Goal: Information Seeking & Learning: Learn about a topic

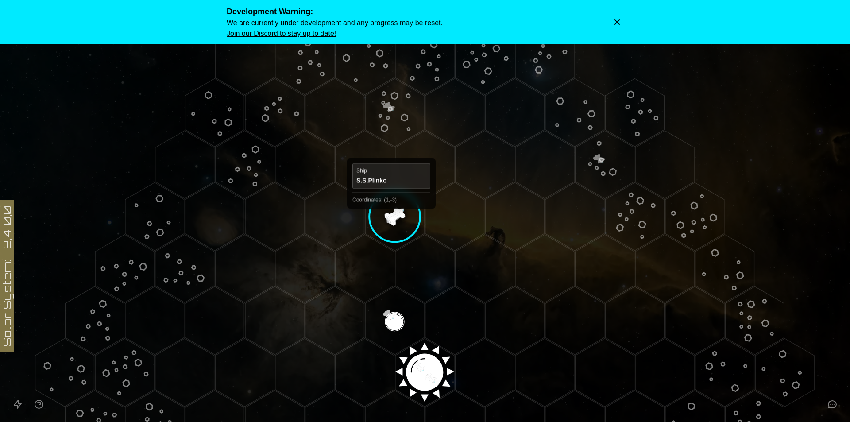
click at [391, 216] on polygon "Hex at coordinates 1,-3, clickable" at bounding box center [394, 216] width 59 height 68
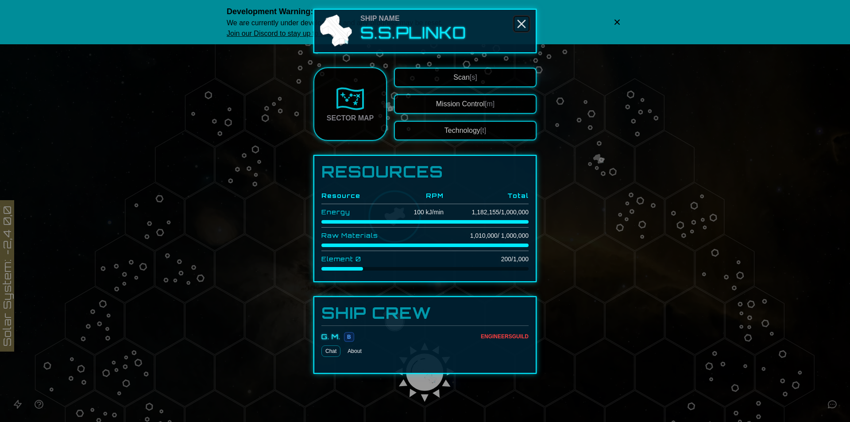
click at [520, 24] on icon "Close" at bounding box center [521, 24] width 14 height 14
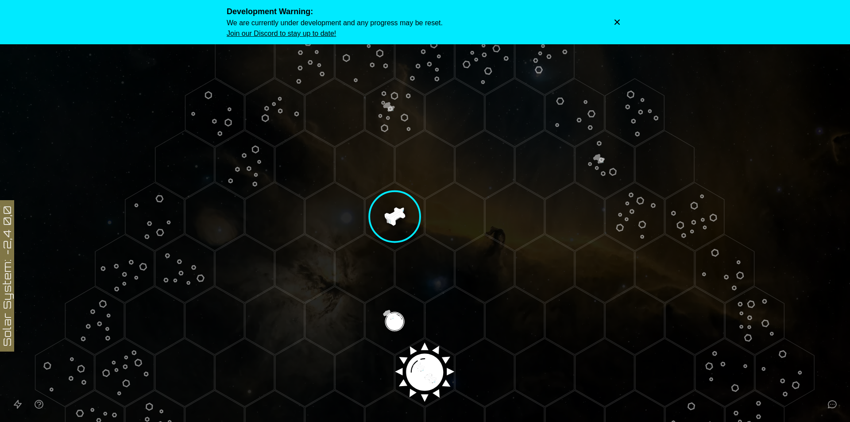
click at [399, 311] on polygon "Hex at coordinates 0,-1, clickable" at bounding box center [394, 320] width 59 height 68
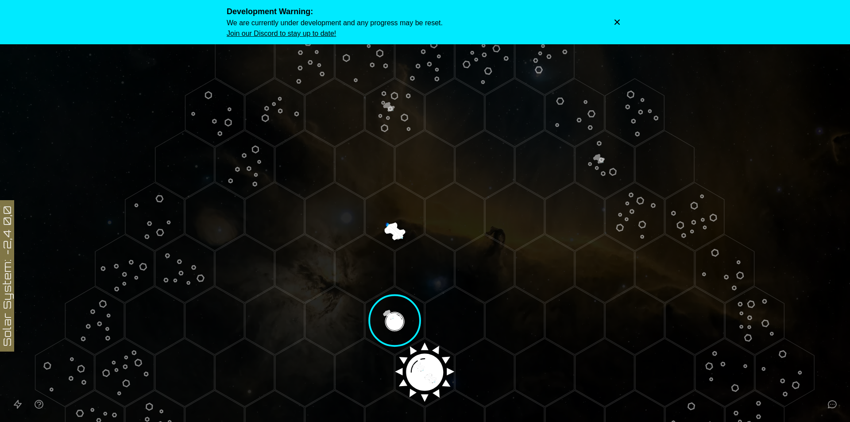
click at [387, 317] on image at bounding box center [395, 321] width 70 height 70
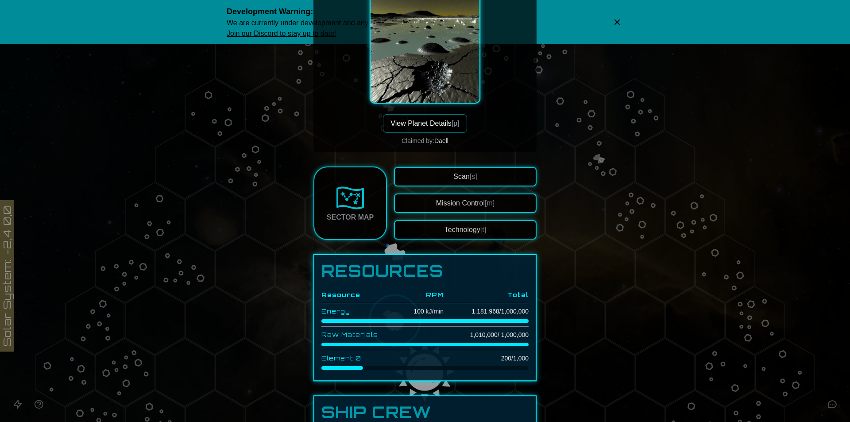
scroll to position [78, 0]
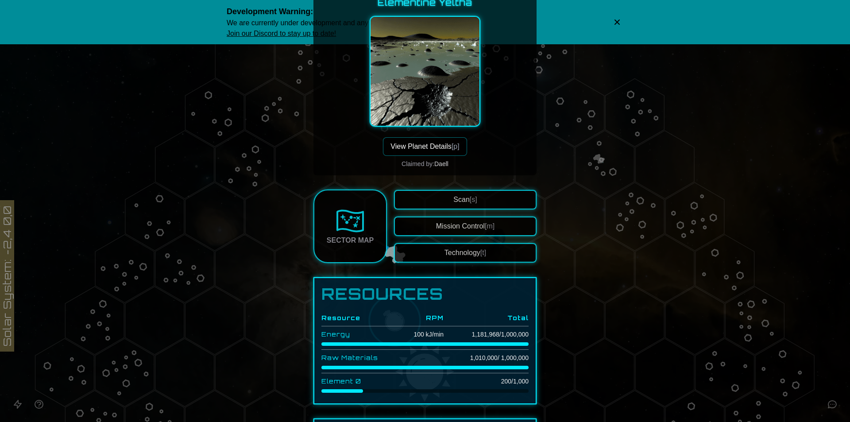
click at [443, 154] on button "View Planet Details [p]" at bounding box center [425, 146] width 84 height 19
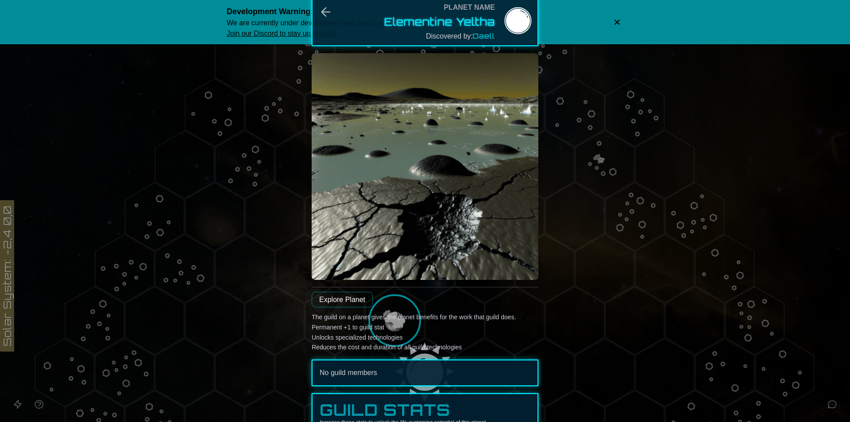
scroll to position [0, 0]
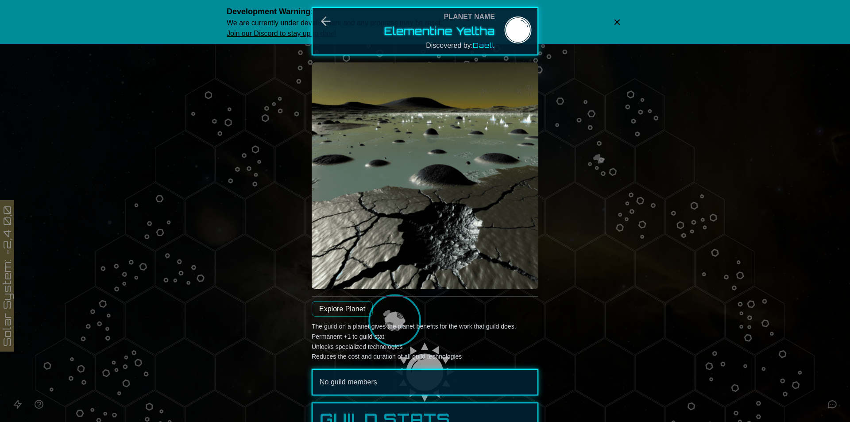
click at [468, 143] on img at bounding box center [425, 175] width 227 height 227
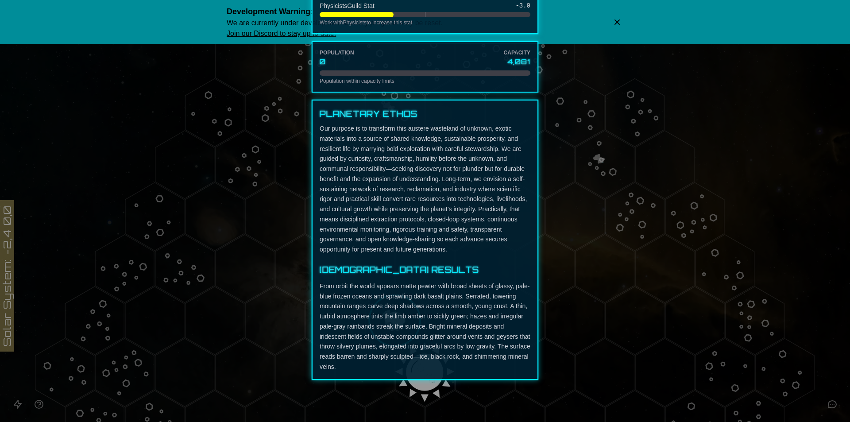
scroll to position [532, 0]
click at [670, 301] on div at bounding box center [425, 211] width 850 height 422
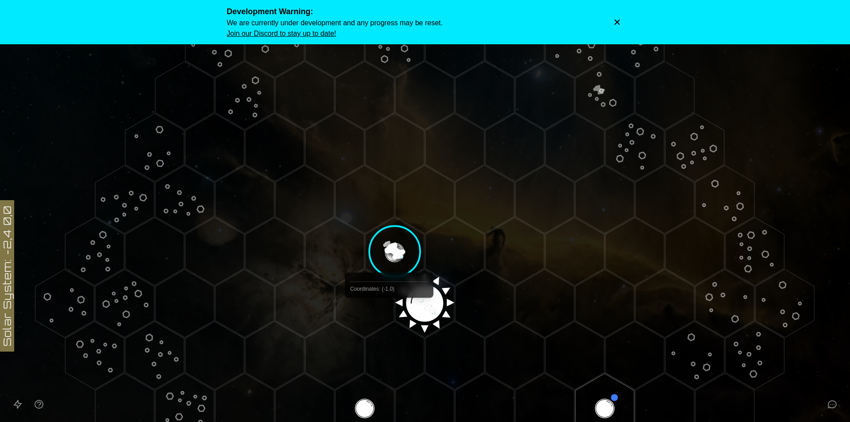
scroll to position [177, 0]
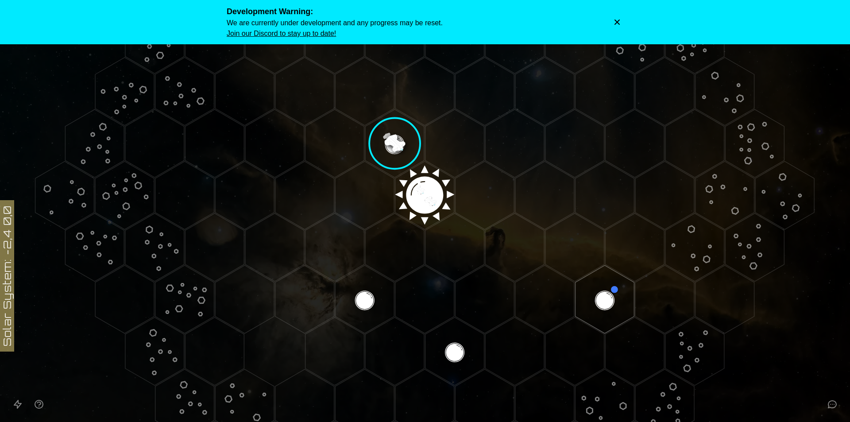
click at [393, 145] on image at bounding box center [395, 144] width 70 height 70
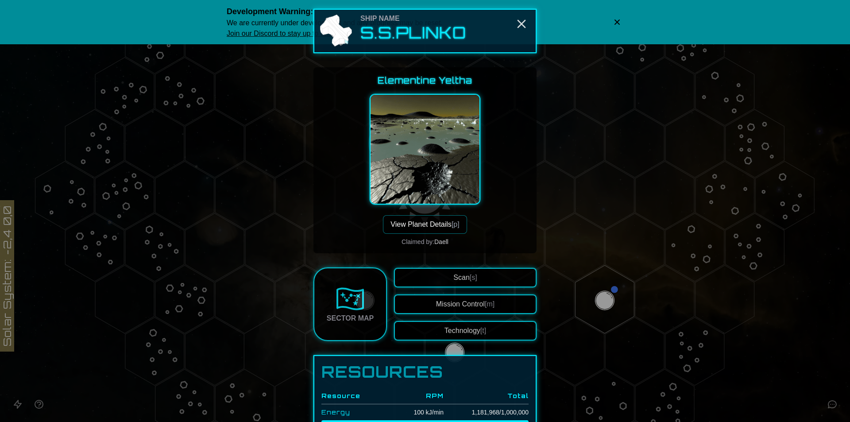
click at [418, 224] on button "View Planet Details [p]" at bounding box center [425, 224] width 84 height 19
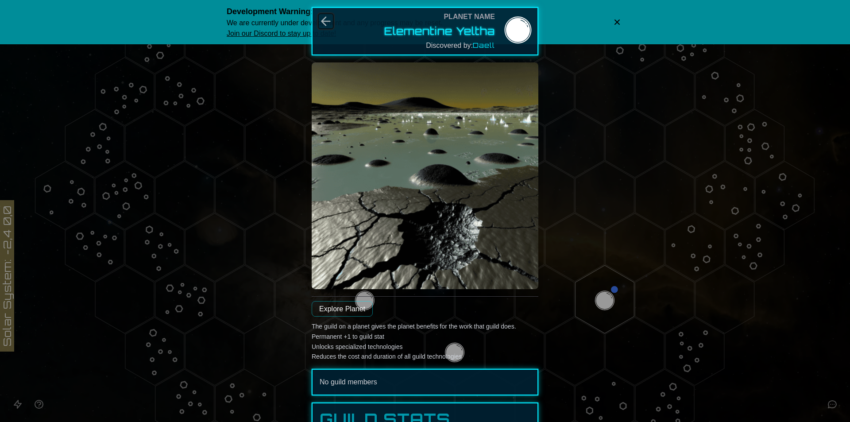
click at [322, 22] on icon "Back" at bounding box center [326, 21] width 8 height 8
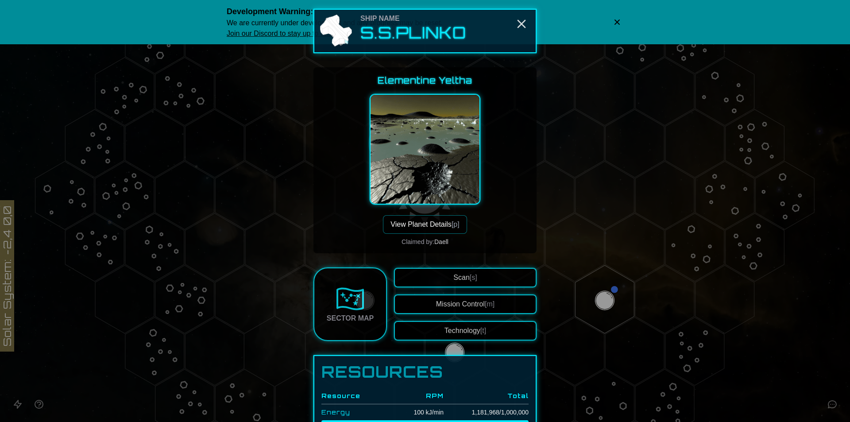
click at [430, 154] on img at bounding box center [425, 149] width 111 height 111
click at [427, 217] on button "View Planet Details [p]" at bounding box center [425, 224] width 84 height 19
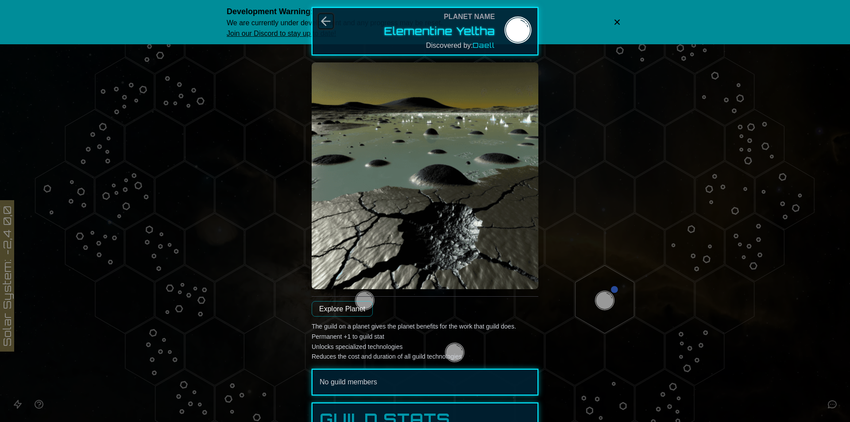
click at [323, 22] on icon "Back" at bounding box center [326, 21] width 8 height 8
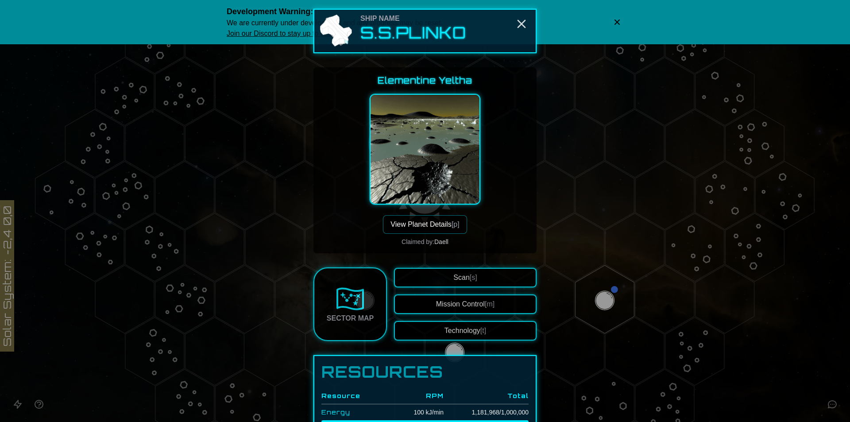
click at [408, 148] on img at bounding box center [425, 149] width 111 height 111
click at [436, 223] on button "View Planet Details [p]" at bounding box center [425, 224] width 84 height 19
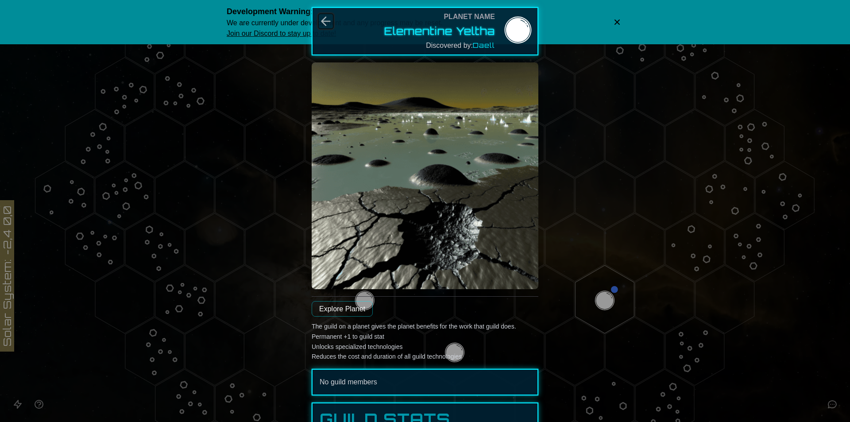
click at [322, 23] on icon "Back" at bounding box center [326, 21] width 14 height 14
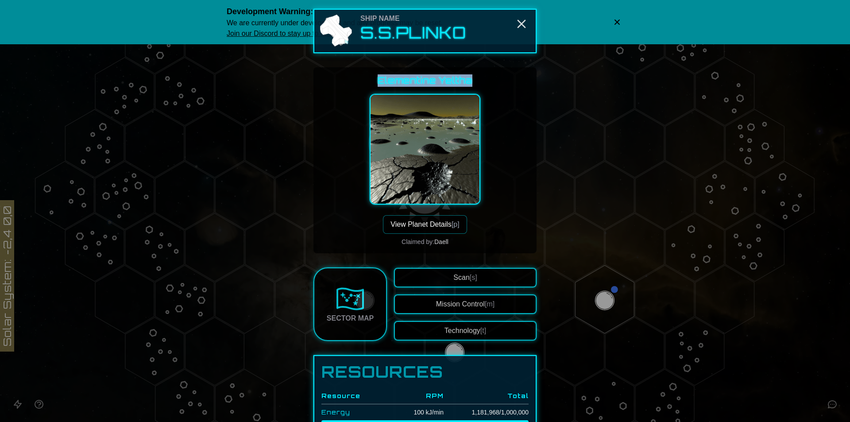
drag, startPoint x: 382, startPoint y: 78, endPoint x: 481, endPoint y: 78, distance: 99.2
click at [481, 78] on div "Elementine Yeltha View Planet Details [p] Claimed by: [PERSON_NAME]" at bounding box center [425, 160] width 209 height 172
click at [475, 321] on div "Scan [s] Mission Control [m] Technology [t]" at bounding box center [465, 304] width 143 height 73
click at [473, 336] on button "Technology [t]" at bounding box center [465, 330] width 143 height 19
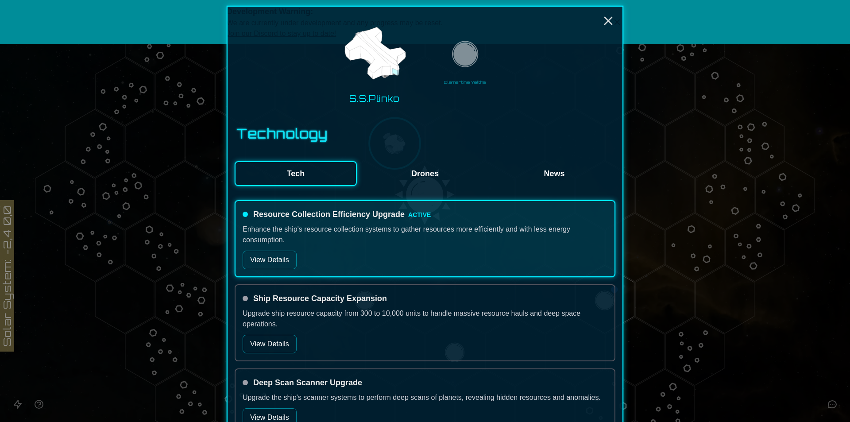
scroll to position [0, 0]
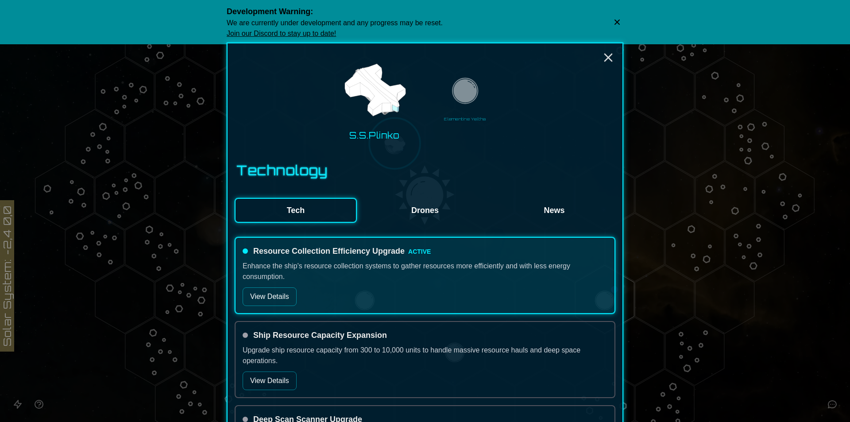
click at [492, 74] on div "S.S.Plinko Elementine Yeltha" at bounding box center [425, 99] width 381 height 98
click at [464, 89] on img at bounding box center [464, 92] width 31 height 31
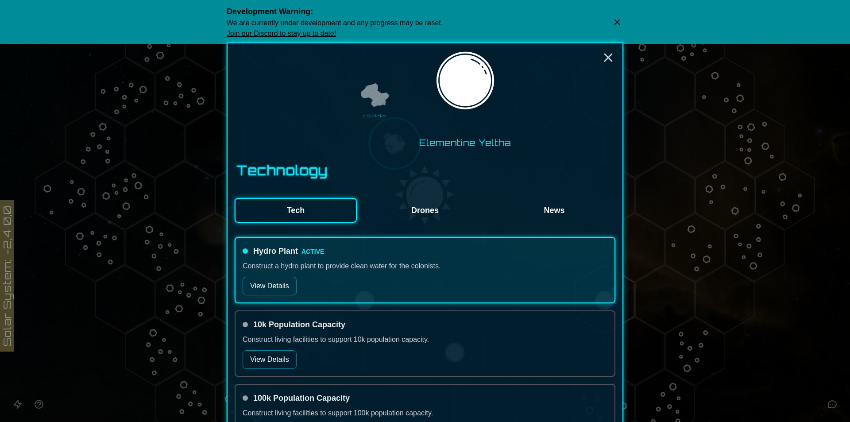
click at [368, 104] on img at bounding box center [374, 95] width 31 height 31
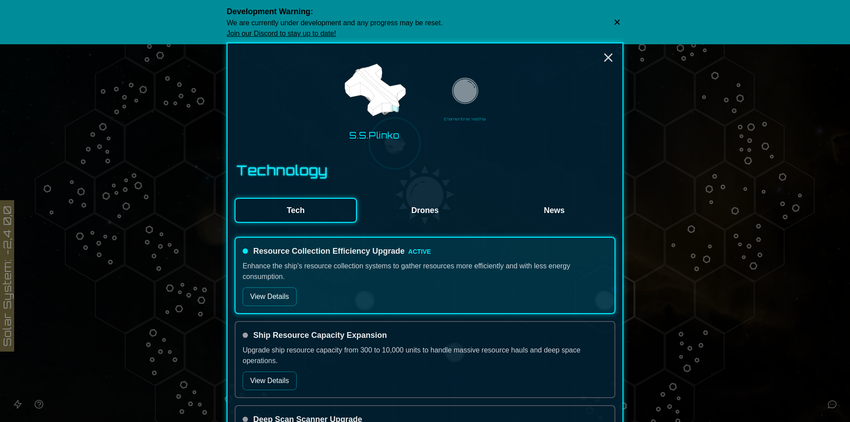
click at [471, 93] on img at bounding box center [464, 92] width 31 height 31
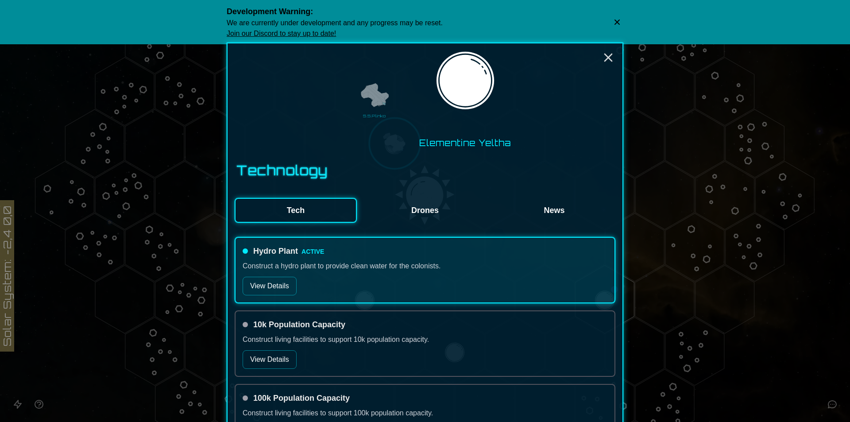
click at [359, 100] on img at bounding box center [374, 95] width 31 height 31
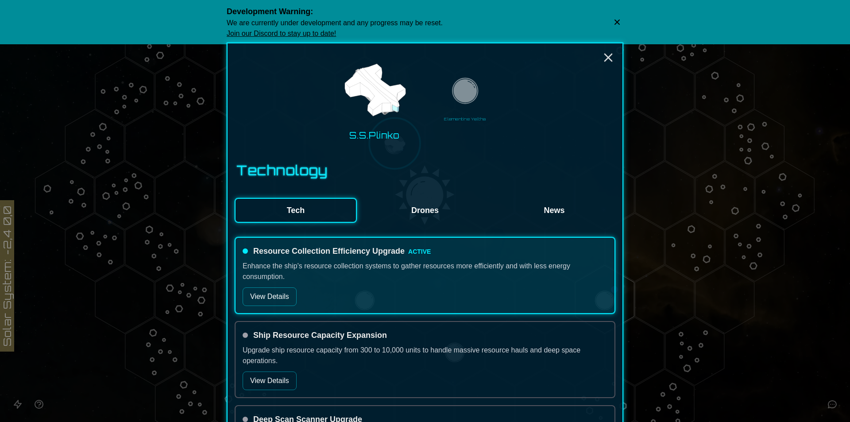
click at [490, 98] on div "S.S.Plinko Elementine Yeltha" at bounding box center [425, 99] width 381 height 98
click at [449, 100] on img at bounding box center [464, 92] width 31 height 31
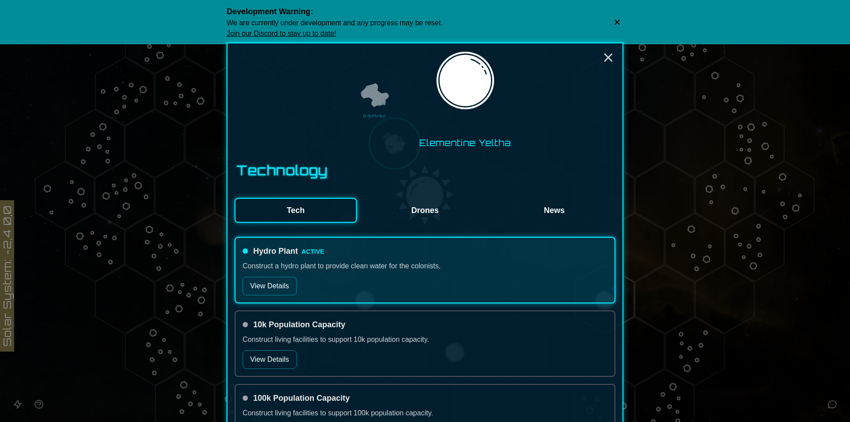
click at [349, 112] on div "S.S.Plinko Elementine Yeltha" at bounding box center [425, 99] width 381 height 98
click at [362, 108] on img at bounding box center [374, 95] width 31 height 31
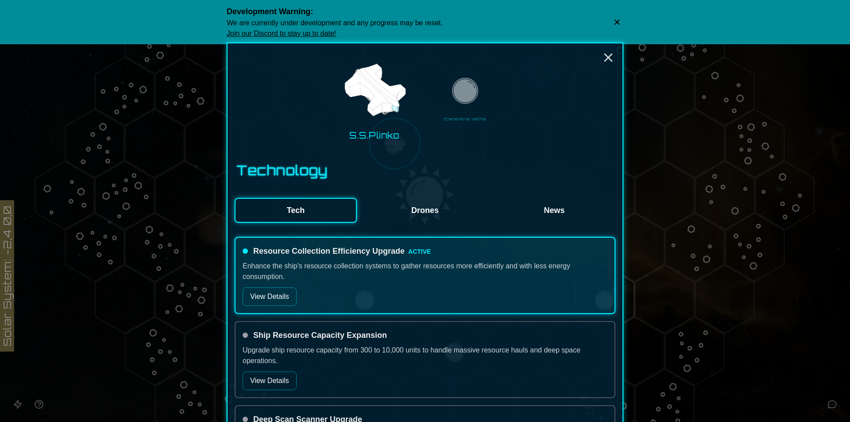
click at [436, 104] on div "S.S.Plinko Elementine Yeltha" at bounding box center [425, 99] width 381 height 98
click at [450, 104] on img at bounding box center [464, 92] width 31 height 31
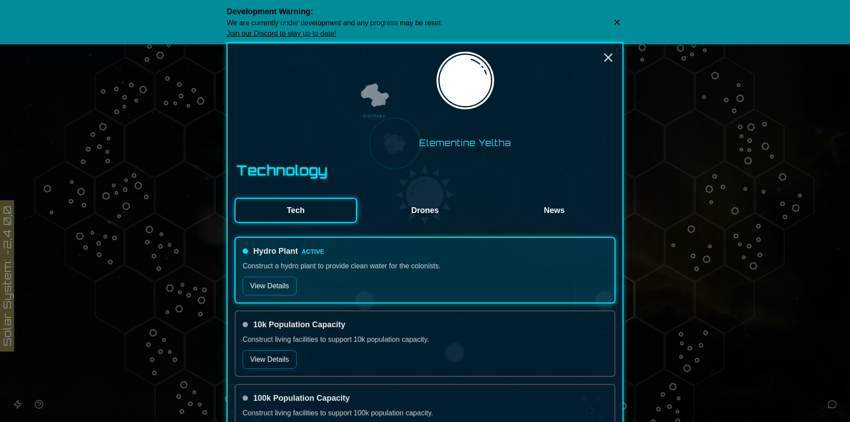
click at [381, 109] on img at bounding box center [374, 95] width 31 height 31
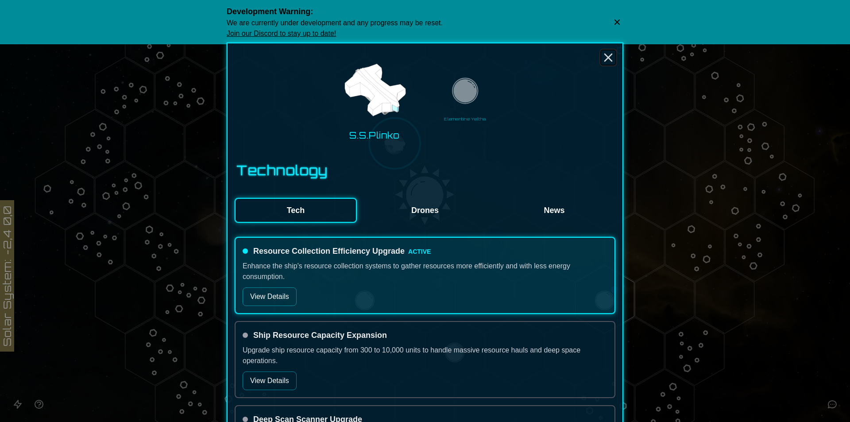
click at [606, 51] on icon "Close" at bounding box center [608, 57] width 14 height 14
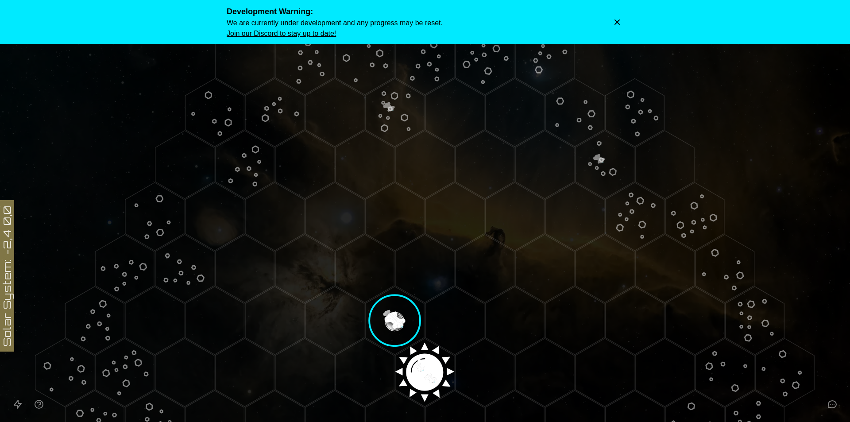
click at [617, 18] on icon "Dismiss warning" at bounding box center [617, 22] width 9 height 9
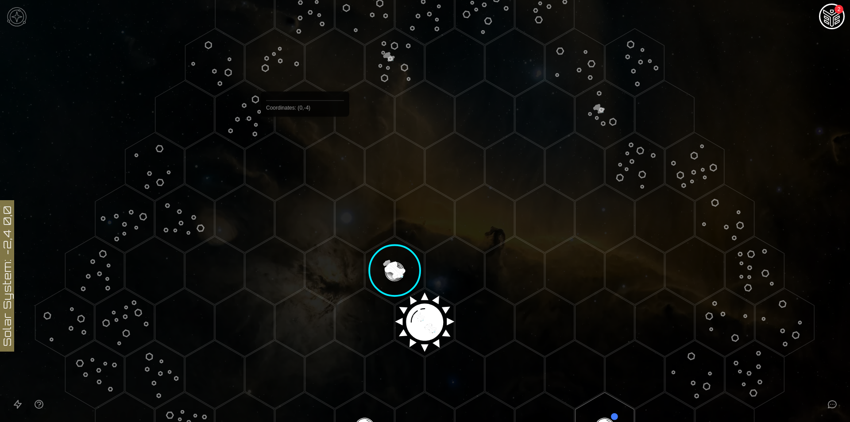
scroll to position [177, 0]
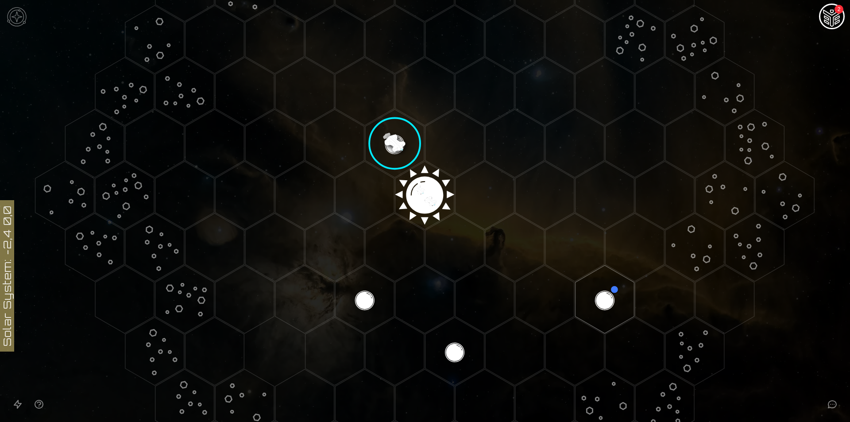
click at [20, 15] on img at bounding box center [17, 17] width 27 height 27
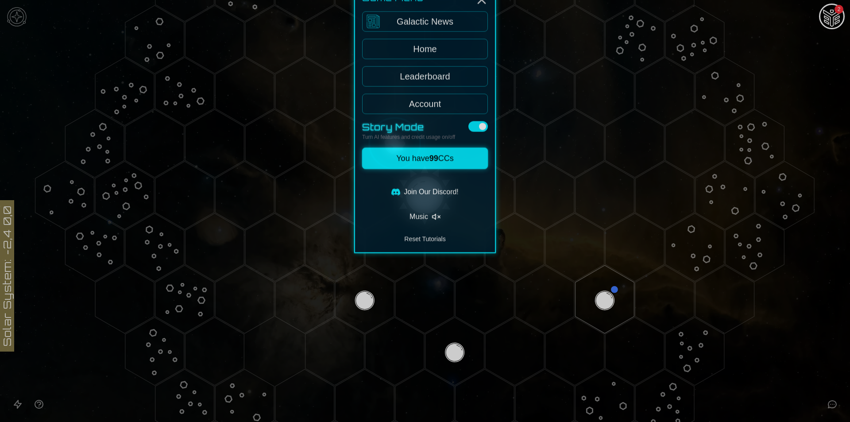
click at [427, 113] on link "Leaderboard" at bounding box center [425, 114] width 126 height 20
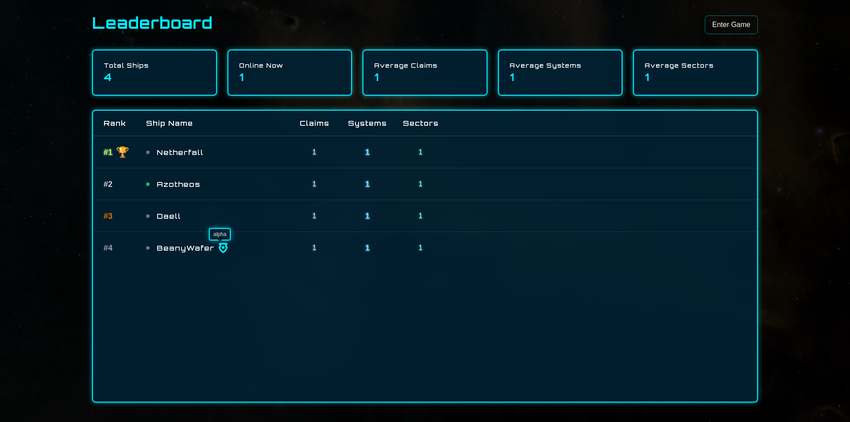
drag, startPoint x: 223, startPoint y: 255, endPoint x: 222, endPoint y: 247, distance: 7.1
click at [222, 247] on div "# 4 BeanyWafer 1 1 1" at bounding box center [425, 248] width 664 height 32
click at [208, 268] on div "# 1 🏆 Netherfall 1 1 1 # 2 Azotheos 1 1 1 # 3 Daell 1 1 1 # 4 BeanyWafer 1 1 1" at bounding box center [425, 269] width 664 height 266
click at [218, 248] on img at bounding box center [223, 248] width 11 height 11
click at [516, 28] on div "Leaderboard Enter Game" at bounding box center [425, 24] width 666 height 21
